Goal: Task Accomplishment & Management: Manage account settings

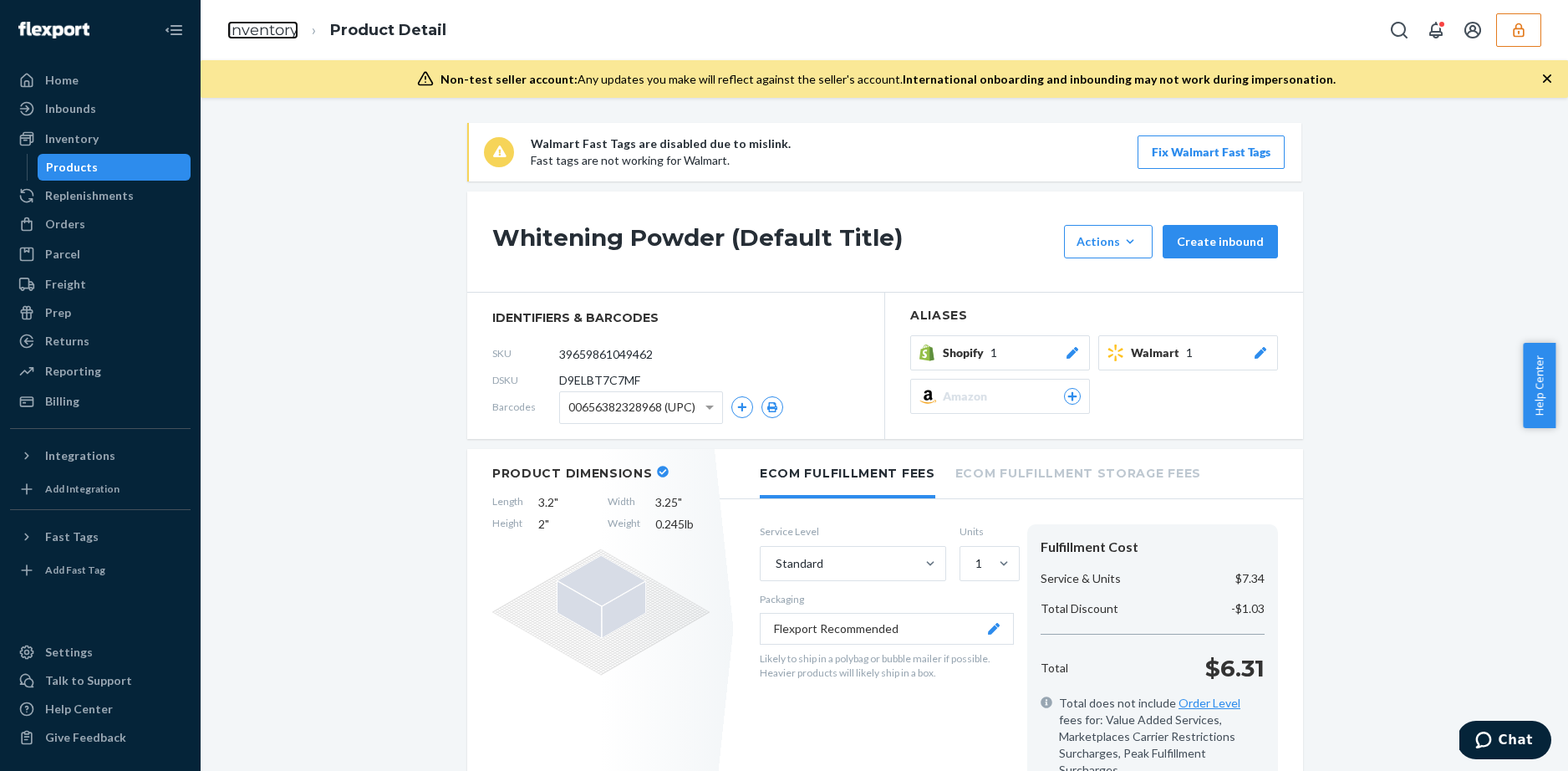
click at [258, 20] on li "Inventory" at bounding box center [263, 30] width 71 height 22
click at [259, 28] on link "Inventory" at bounding box center [263, 30] width 71 height 19
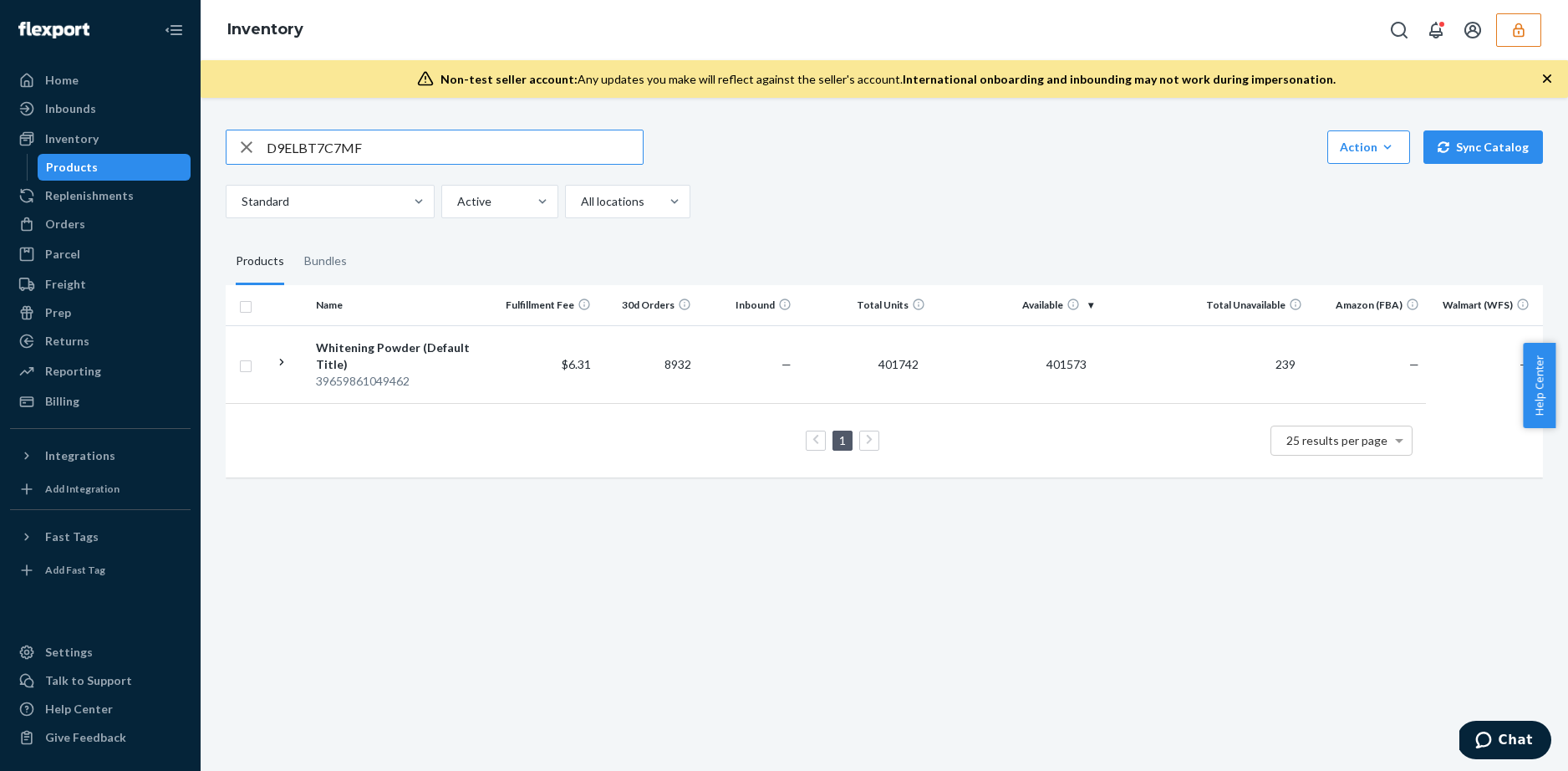
drag, startPoint x: 376, startPoint y: 154, endPoint x: 227, endPoint y: 149, distance: 149.1
click at [227, 149] on div "D9ELBT7C7MF" at bounding box center [434, 148] width 416 height 34
type input "√"
click at [312, 149] on input "text" at bounding box center [455, 148] width 376 height 34
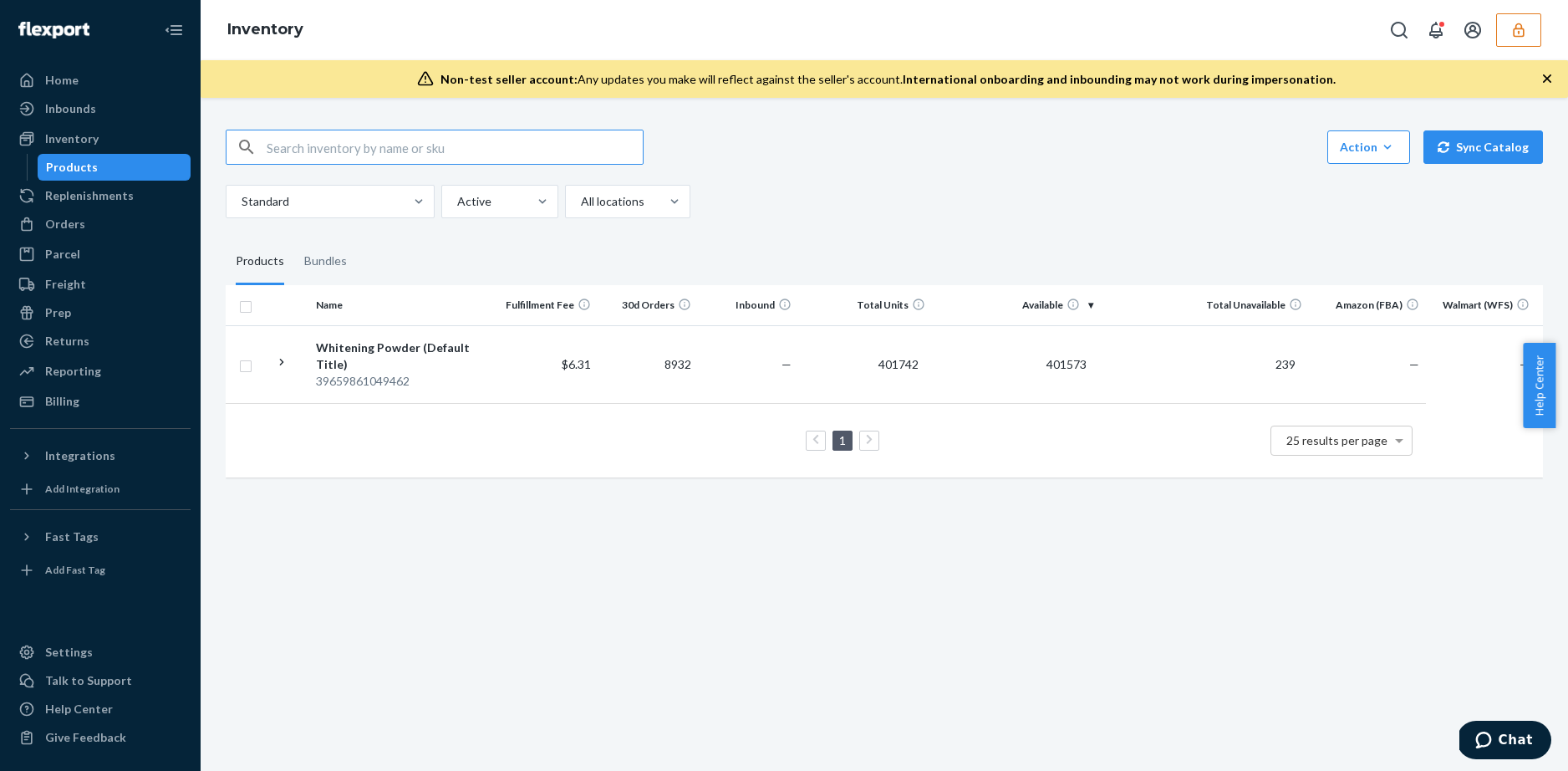
paste input "D9ELBT7C7MF"
type input "D9ELBT7C7MF"
click at [402, 348] on div "Whitening Powder (Default Title)" at bounding box center [403, 356] width 175 height 34
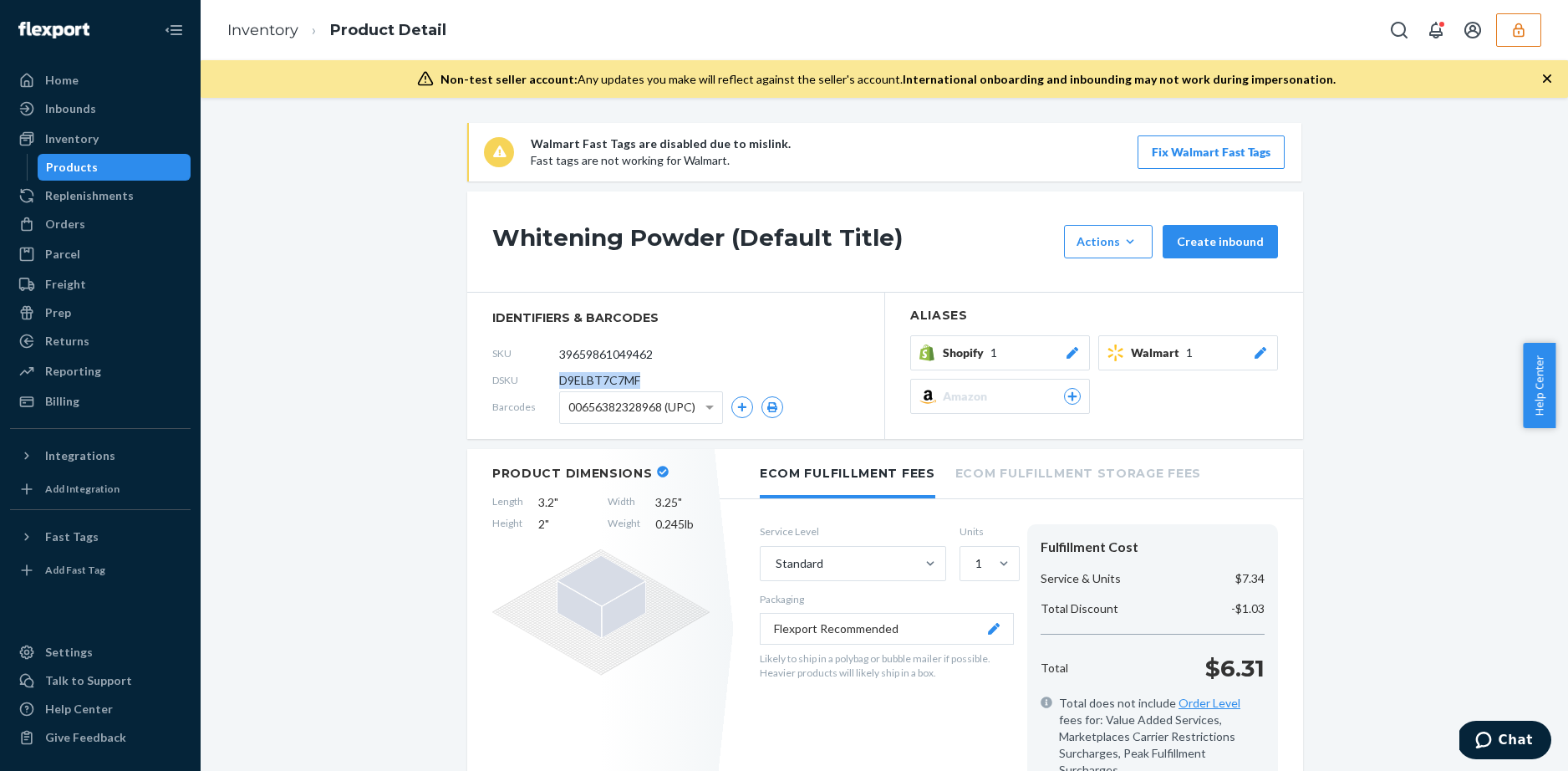
click at [77, 160] on div "Products" at bounding box center [71, 167] width 52 height 17
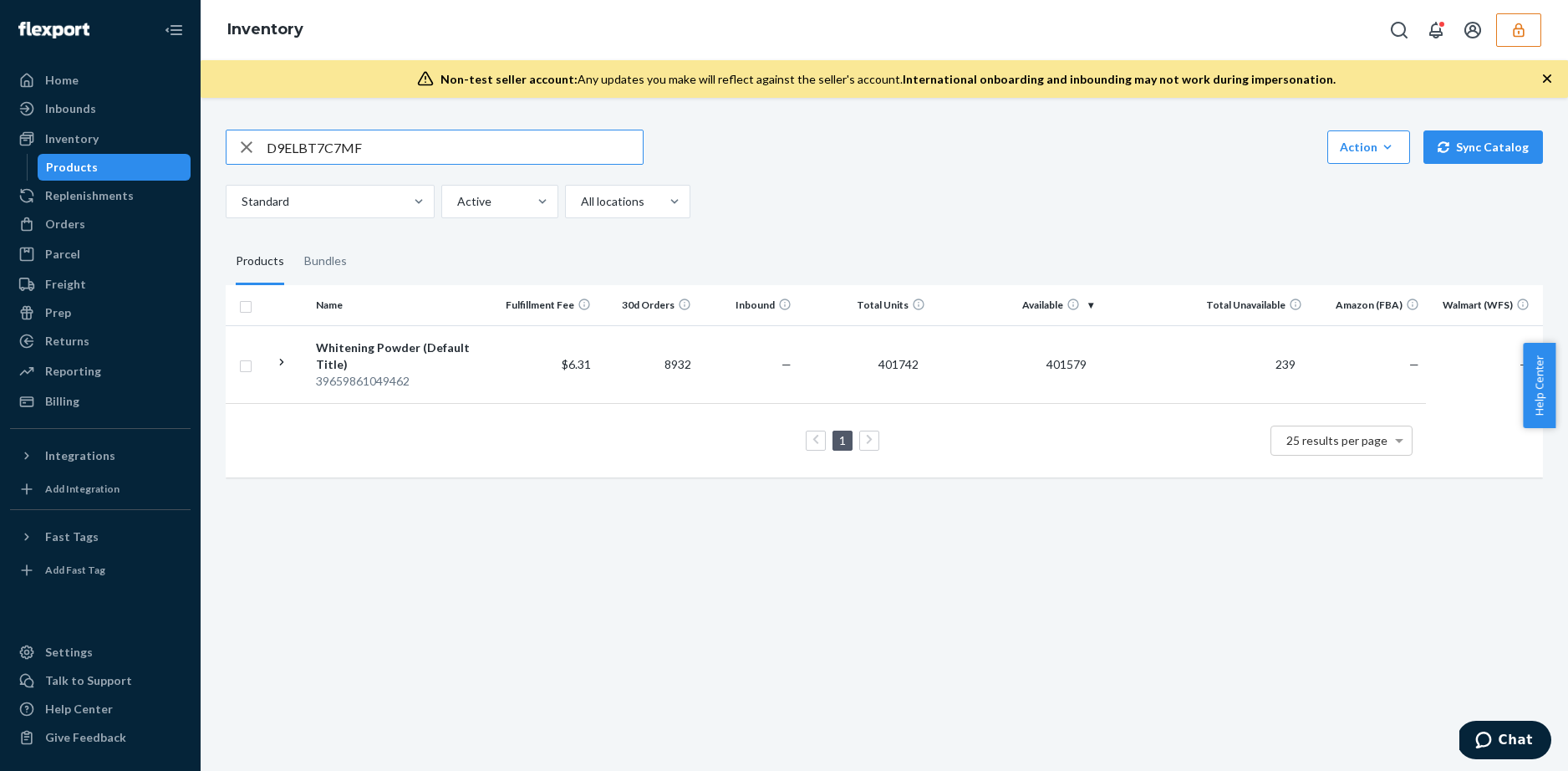
drag, startPoint x: 377, startPoint y: 144, endPoint x: 222, endPoint y: 151, distance: 155.2
click at [222, 151] on div "D9ELBT7C7MF Action Create product Create bundle Bulk create products Bulk updat…" at bounding box center [885, 301] width 1342 height 385
type input "GU-AWT"
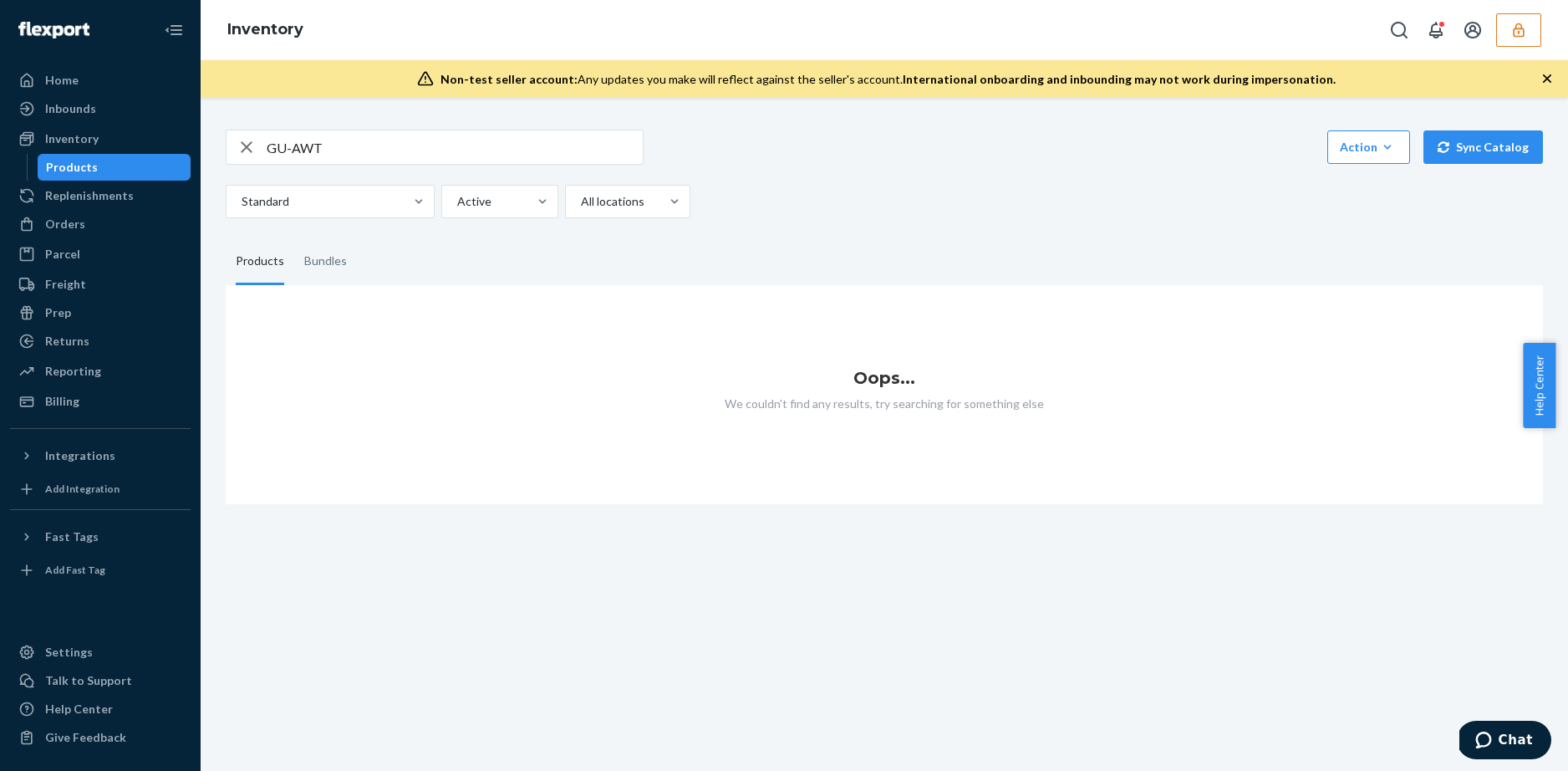
click at [247, 149] on icon "button" at bounding box center [246, 148] width 20 height 34
drag, startPoint x: 936, startPoint y: 212, endPoint x: 848, endPoint y: 197, distance: 89.3
click at [935, 212] on div "Standard Active All locations" at bounding box center [878, 201] width 1305 height 34
click at [88, 172] on div "Products" at bounding box center [71, 167] width 52 height 17
click at [977, 240] on fieldset "Products Bundles" at bounding box center [884, 261] width 1317 height 47
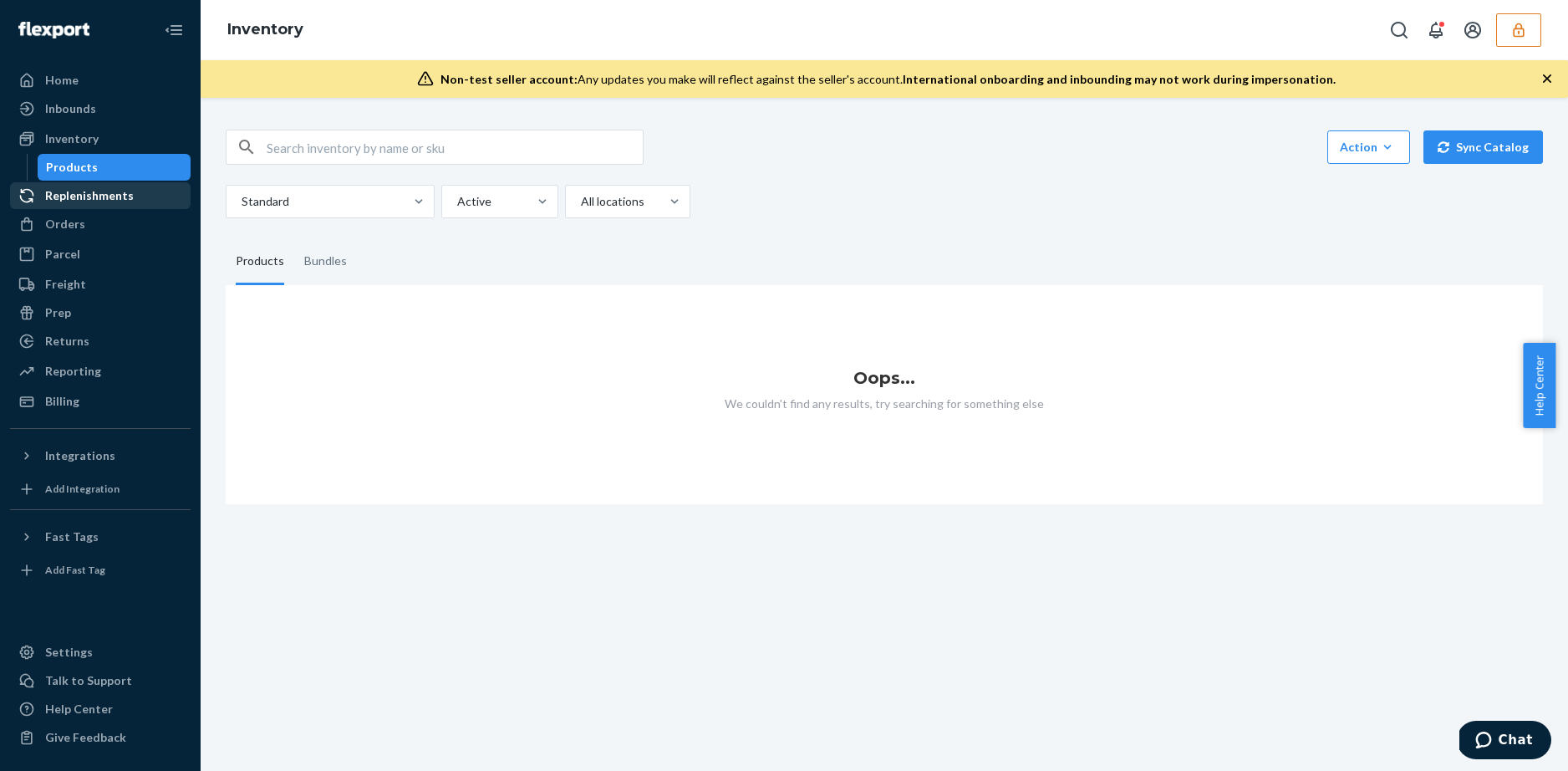
click at [71, 199] on div "Replenishments" at bounding box center [89, 196] width 88 height 17
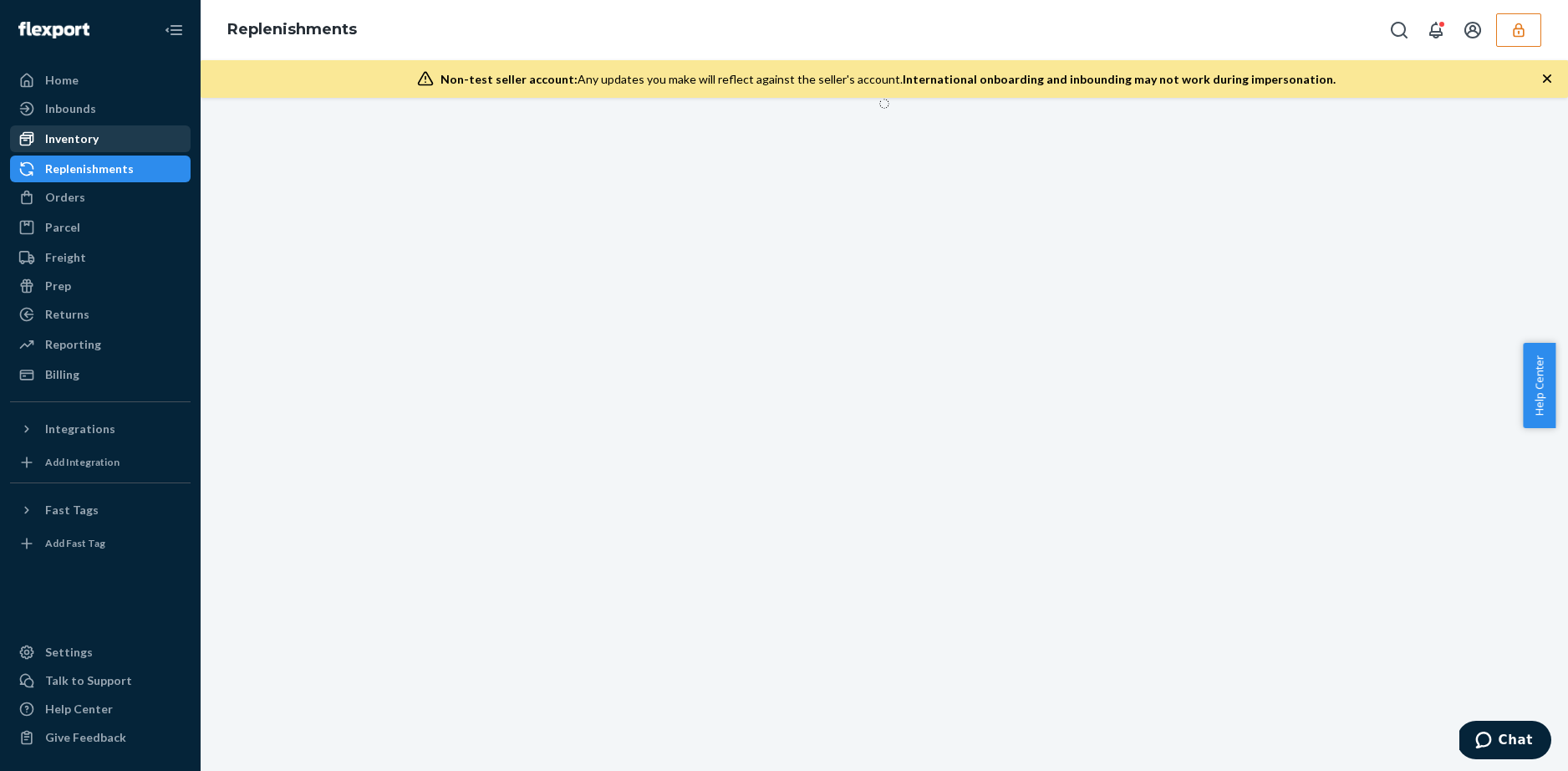
click at [72, 139] on div "Inventory" at bounding box center [71, 139] width 54 height 17
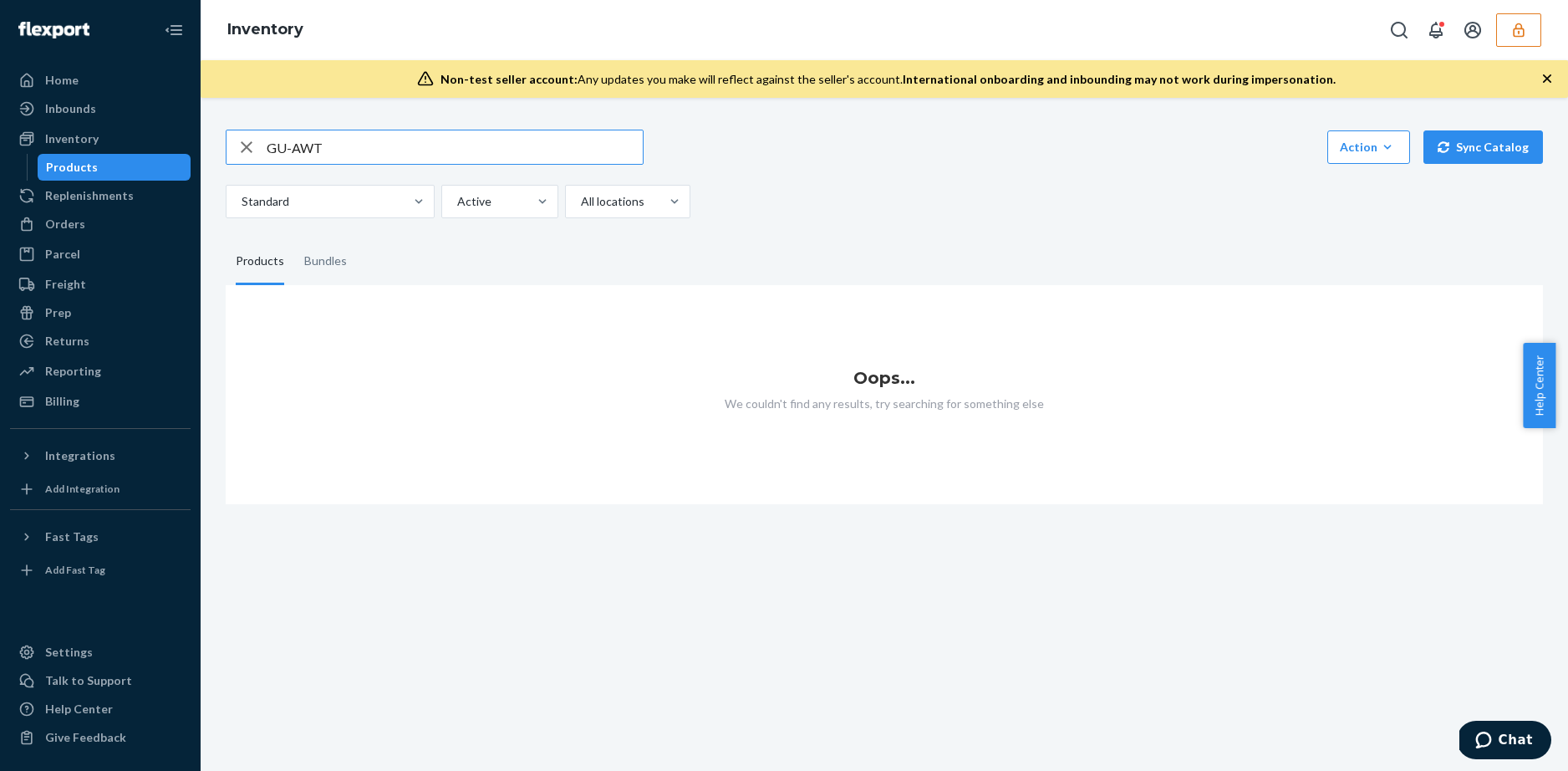
click at [241, 145] on icon "button" at bounding box center [246, 148] width 20 height 34
click at [330, 147] on input "text" at bounding box center [455, 148] width 376 height 34
click at [327, 260] on div "Bundles" at bounding box center [325, 261] width 42 height 47
click at [294, 238] on input "Bundles" at bounding box center [294, 238] width 0 height 0
click at [274, 265] on div "Products" at bounding box center [260, 261] width 49 height 47
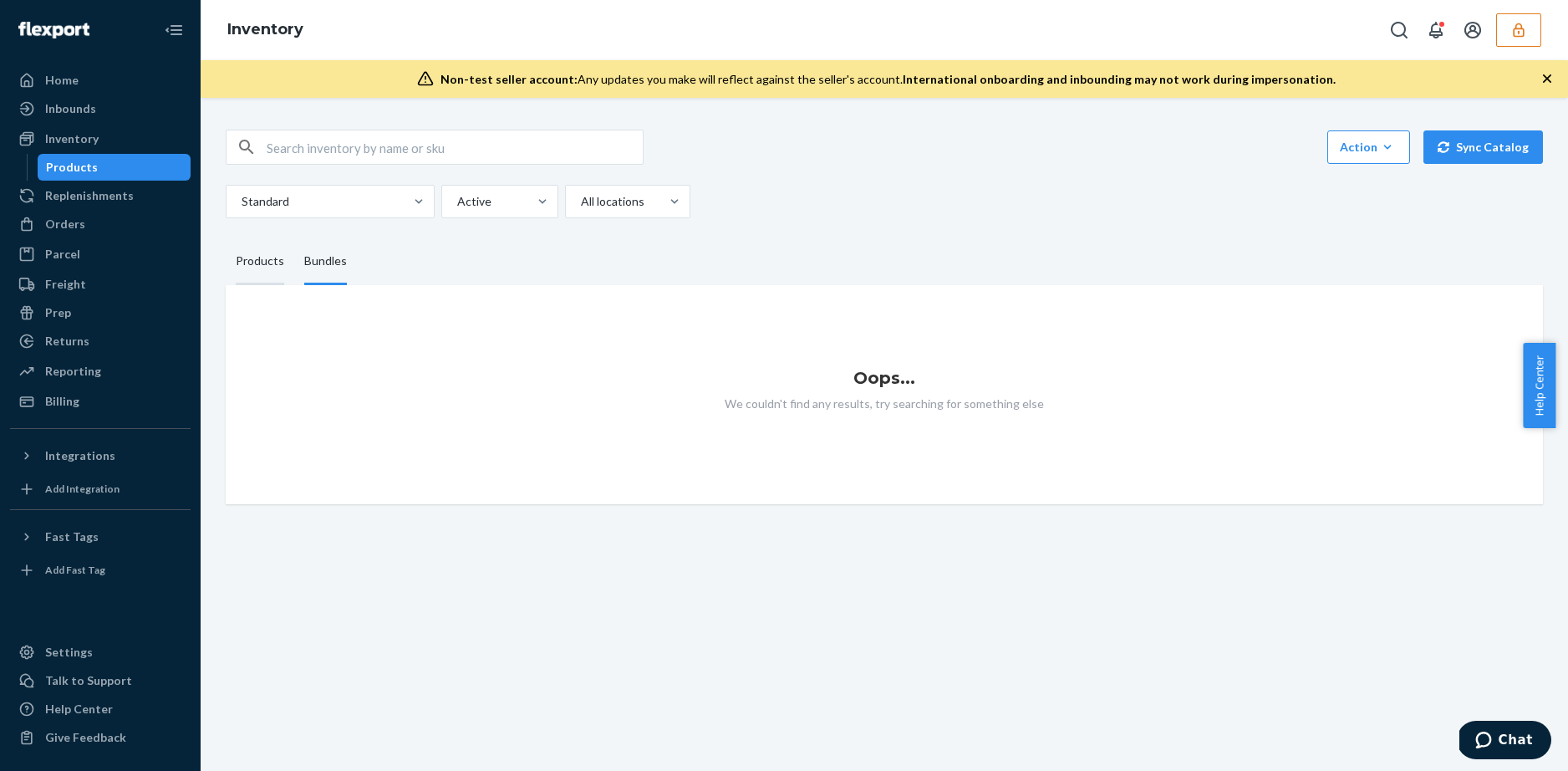
click at [226, 238] on input "Products" at bounding box center [226, 238] width 0 height 0
click at [1560, 87] on div "Non-test seller account: Any updates you make will reflect against the seller's…" at bounding box center [884, 79] width 1367 height 38
click at [1551, 83] on icon "button" at bounding box center [1546, 79] width 17 height 17
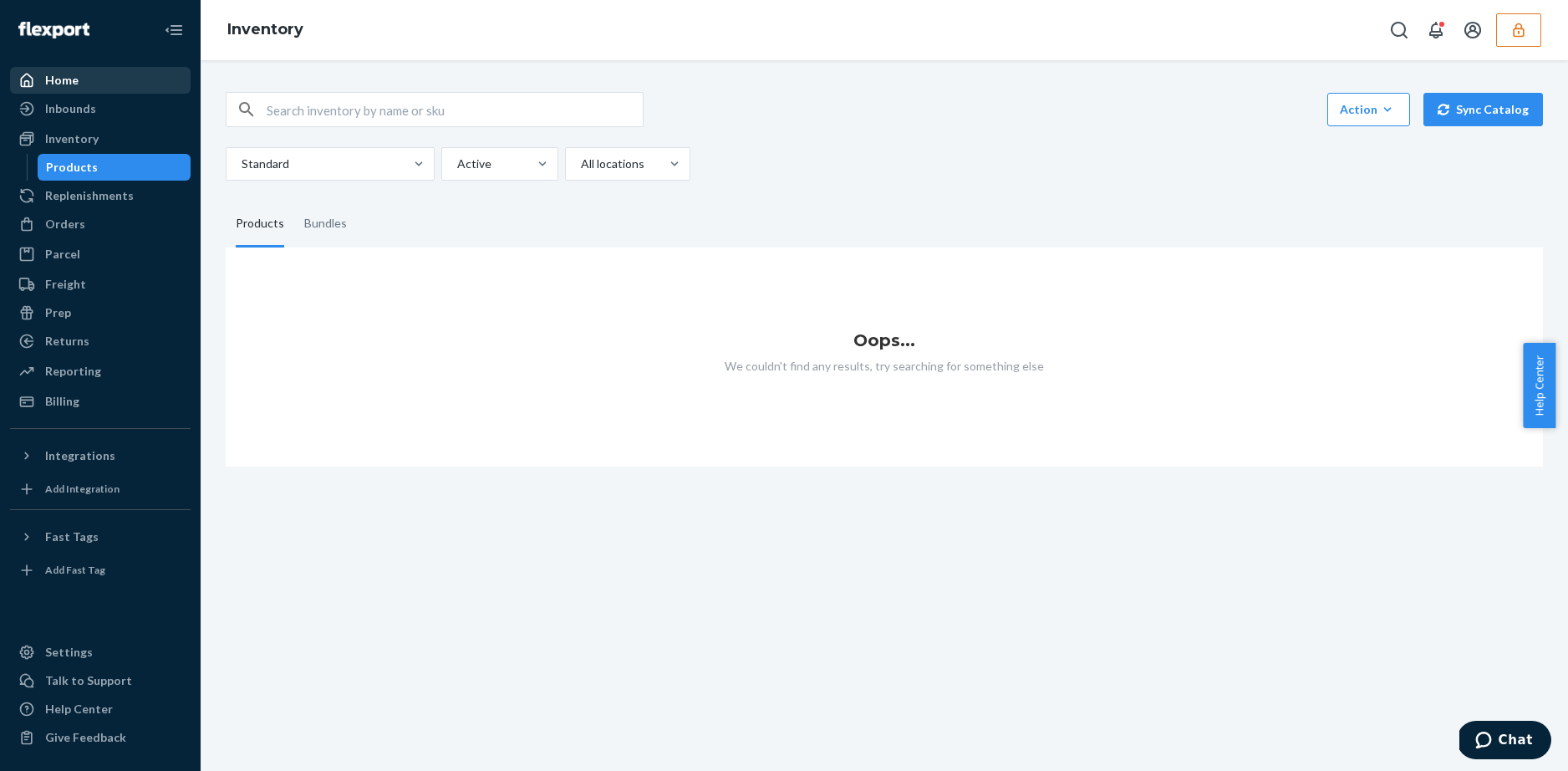
click at [72, 79] on div "Home" at bounding box center [62, 80] width 34 height 17
